Goal: Navigation & Orientation: Find specific page/section

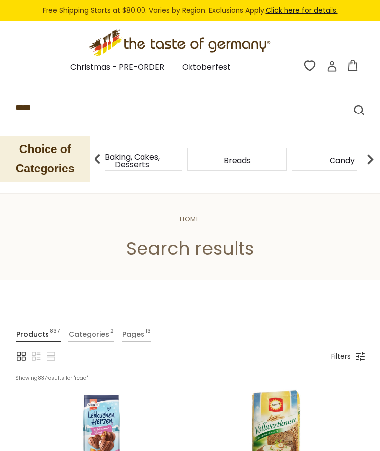
click at [152, 156] on span "Baking, Cakes, Desserts" at bounding box center [132, 160] width 79 height 15
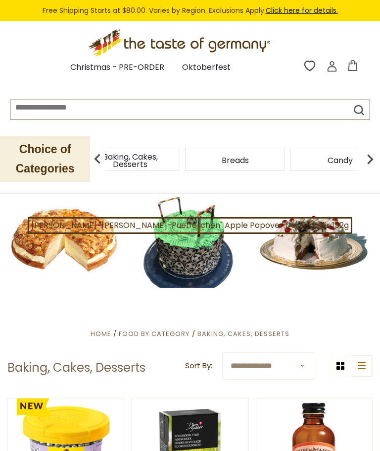
click at [170, 165] on span "Baking, Cakes, Desserts" at bounding box center [130, 160] width 79 height 15
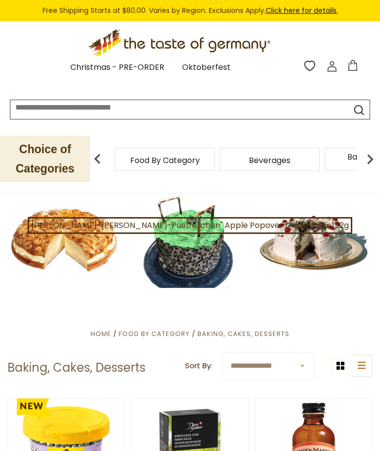
click at [323, 160] on div "Baking, Cakes, Desserts" at bounding box center [375, 159] width 105 height 23
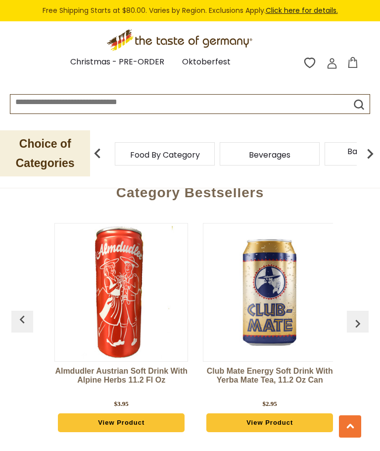
scroll to position [2510, 0]
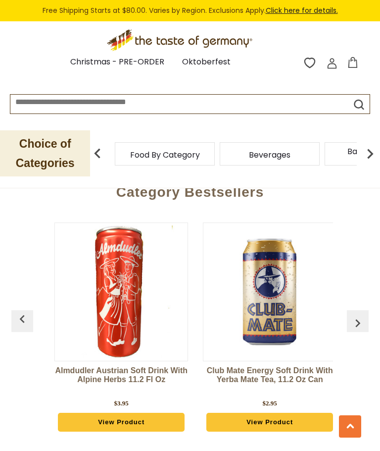
click at [356, 315] on img "button" at bounding box center [358, 323] width 16 height 16
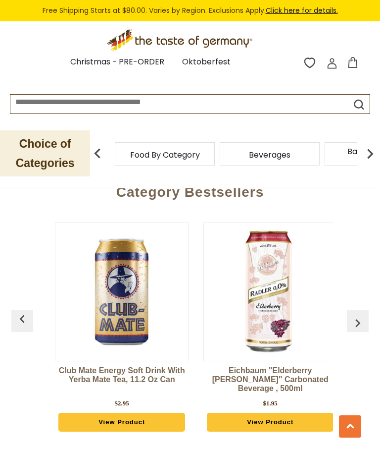
scroll to position [0, 149]
click at [360, 315] on img "button" at bounding box center [358, 323] width 16 height 16
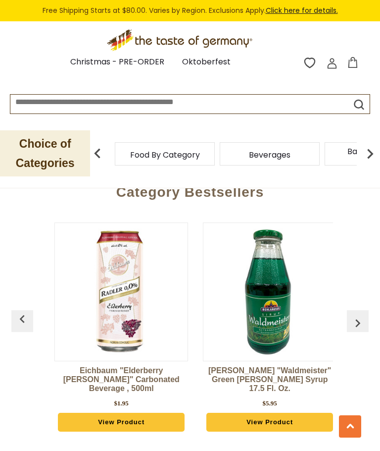
click at [359, 315] on img "button" at bounding box center [358, 323] width 16 height 16
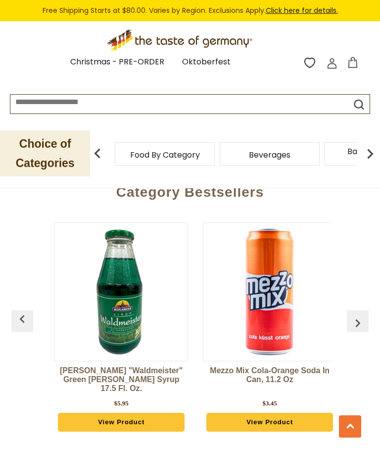
click at [360, 315] on img "button" at bounding box center [358, 323] width 16 height 16
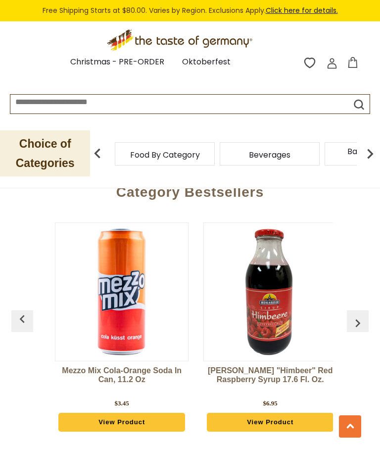
scroll to position [0, 595]
click at [358, 315] on img "button" at bounding box center [358, 323] width 16 height 16
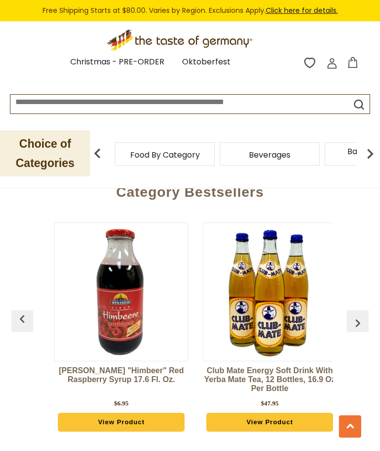
click at [356, 315] on img "button" at bounding box center [358, 323] width 16 height 16
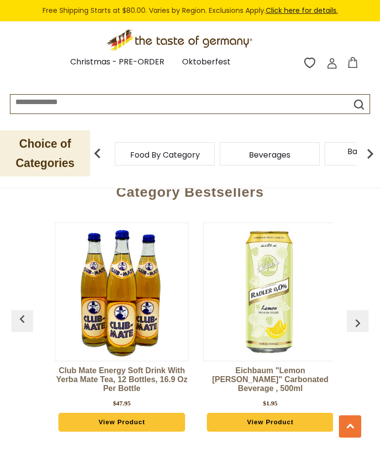
scroll to position [0, 892]
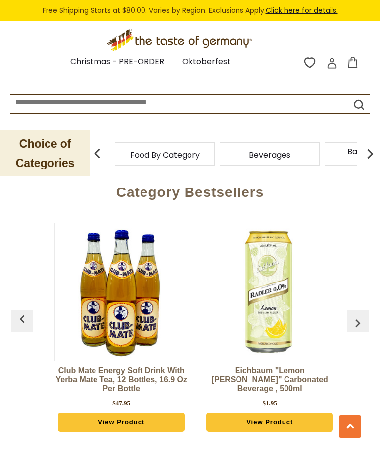
click at [355, 315] on img "button" at bounding box center [358, 323] width 16 height 16
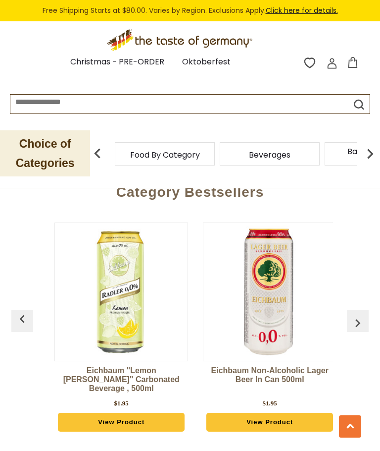
click at [356, 315] on img "button" at bounding box center [358, 323] width 16 height 16
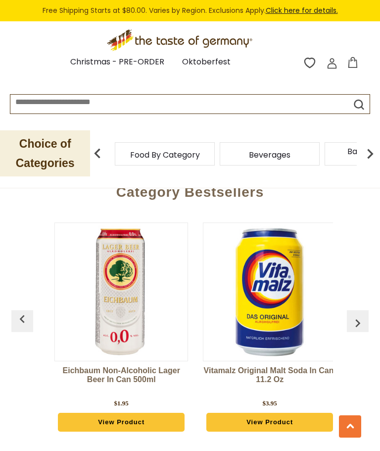
click at [364, 310] on button "button" at bounding box center [358, 321] width 22 height 22
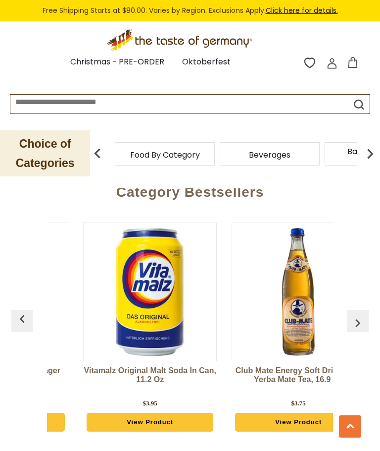
scroll to position [0, 1338]
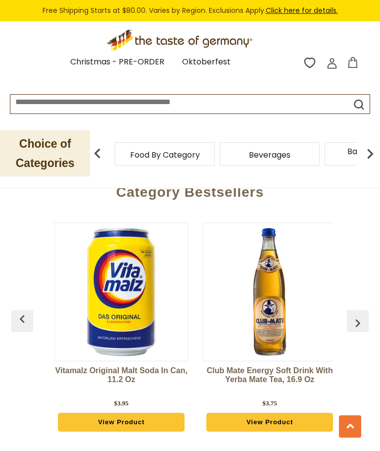
click at [358, 315] on img "button" at bounding box center [358, 323] width 16 height 16
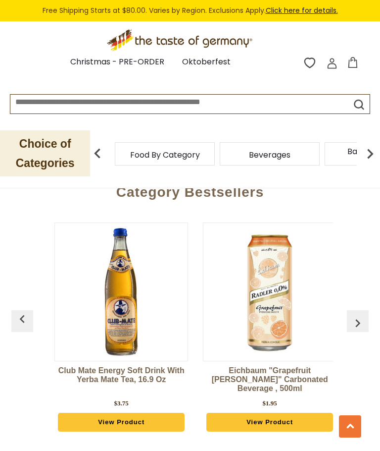
click at [364, 310] on button "button" at bounding box center [358, 321] width 22 height 22
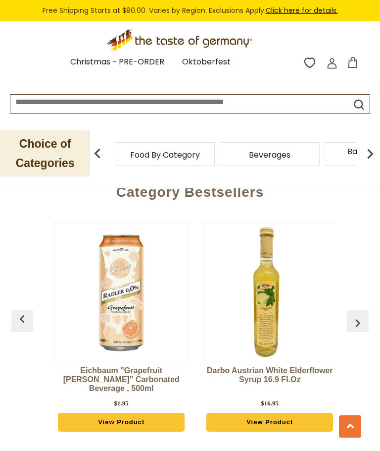
click at [363, 310] on button "button" at bounding box center [358, 321] width 22 height 22
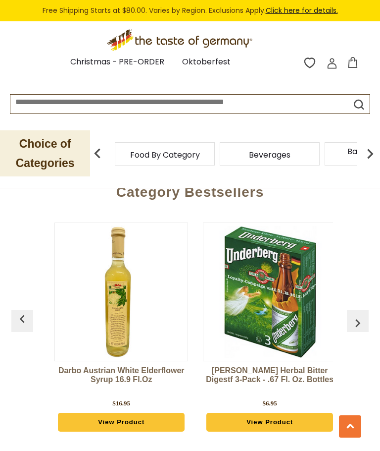
click at [367, 310] on button "button" at bounding box center [358, 321] width 22 height 22
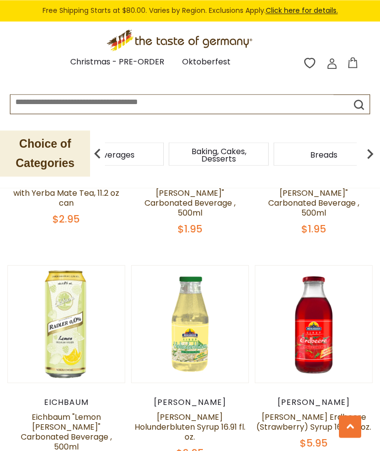
scroll to position [574, 0]
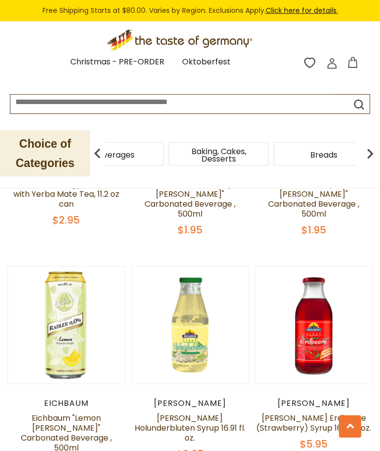
click at [59, 153] on div "Candy" at bounding box center [9, 153] width 100 height 23
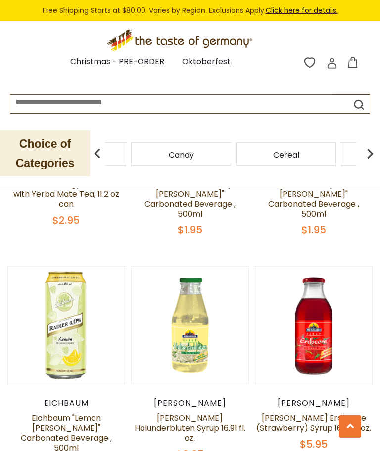
scroll to position [572, 0]
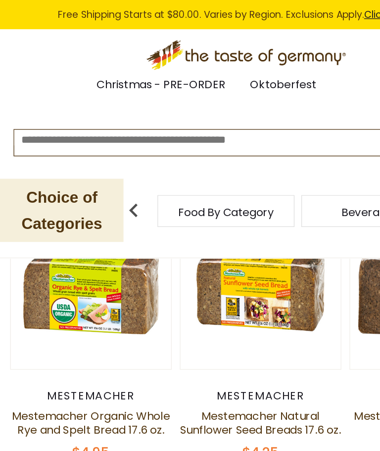
scroll to position [2244, 0]
